Goal: Information Seeking & Learning: Learn about a topic

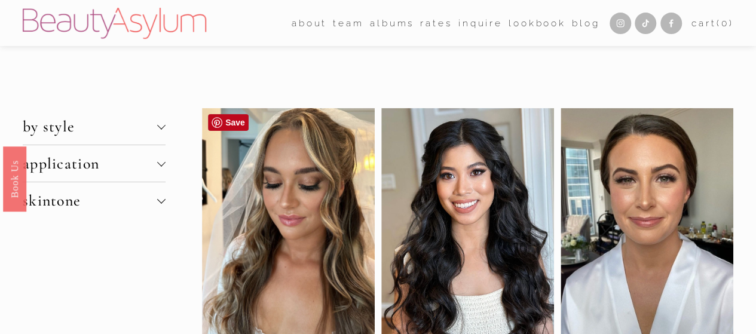
drag, startPoint x: 268, startPoint y: 214, endPoint x: 238, endPoint y: 207, distance: 31.2
click at [238, 207] on div at bounding box center [288, 225] width 173 height 234
click at [291, 204] on div at bounding box center [288, 225] width 173 height 234
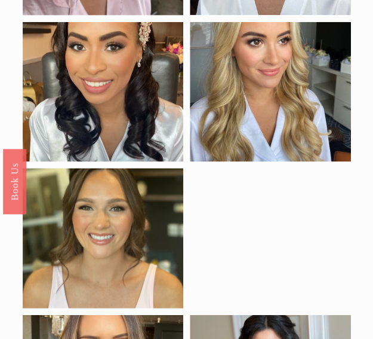
scroll to position [646, 0]
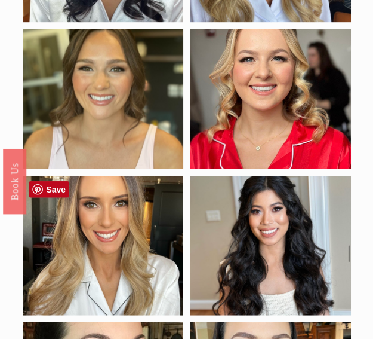
click at [137, 219] on div at bounding box center [103, 246] width 161 height 140
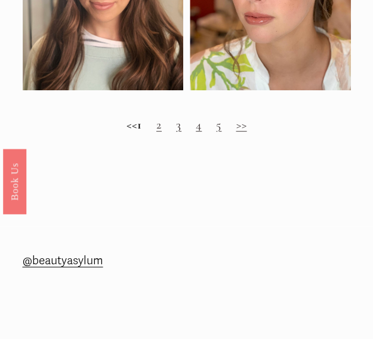
scroll to position [1165, 0]
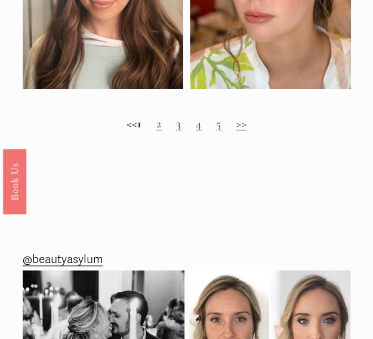
click at [162, 124] on link "2" at bounding box center [158, 123] width 5 height 15
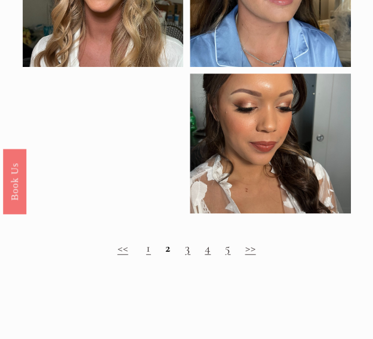
scroll to position [1200, 0]
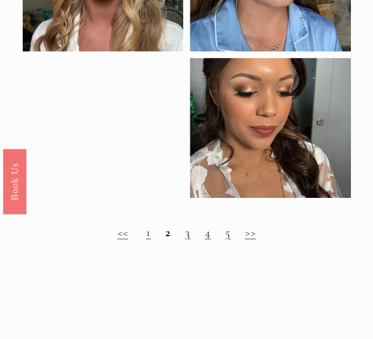
click at [185, 236] on link "3" at bounding box center [187, 232] width 5 height 15
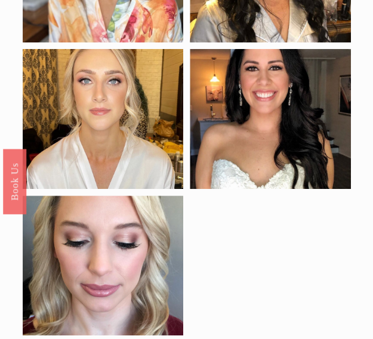
scroll to position [1269, 0]
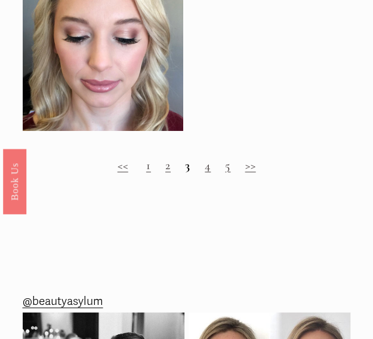
click at [207, 167] on link "4" at bounding box center [208, 165] width 6 height 15
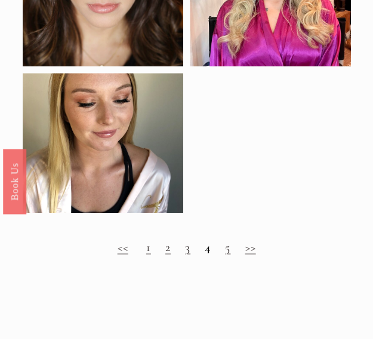
scroll to position [1278, 0]
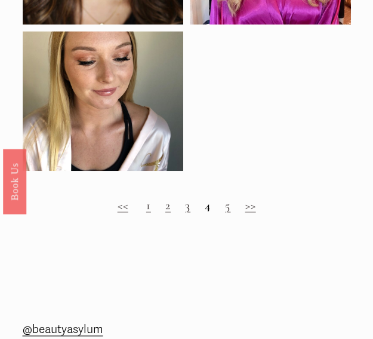
click at [231, 210] on h2 "<< 1 2 3 4 5 >>" at bounding box center [187, 205] width 328 height 14
click at [228, 207] on link "5" at bounding box center [227, 205] width 5 height 15
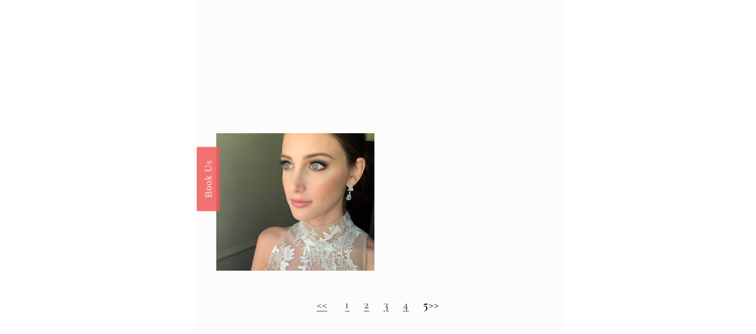
scroll to position [1208, 0]
